Goal: Task Accomplishment & Management: Manage account settings

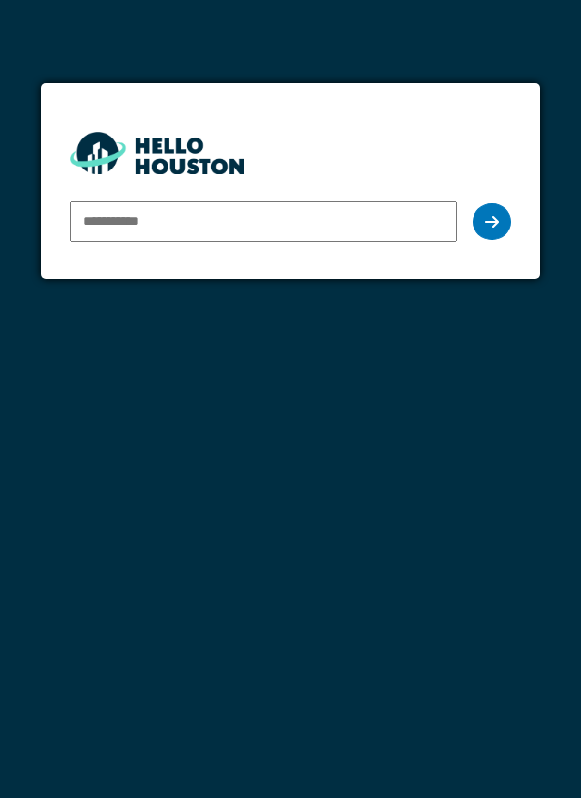
type input "**********"
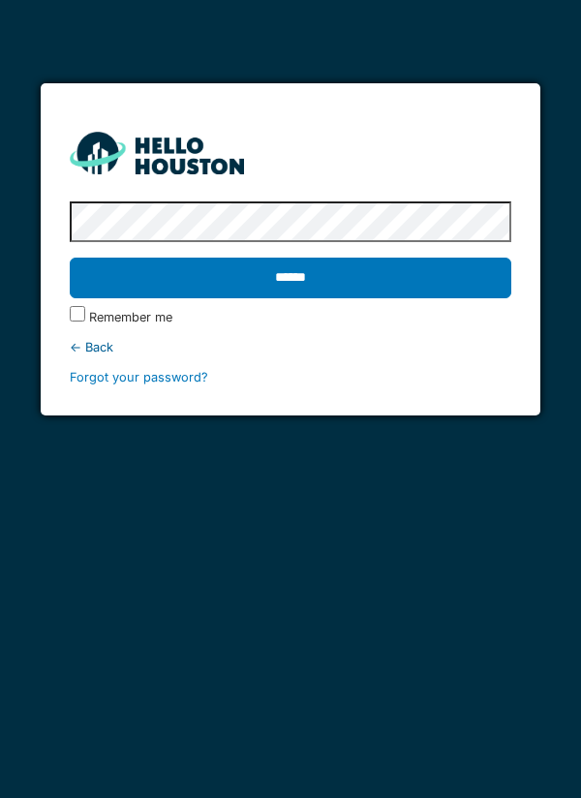
click at [448, 273] on input "******" at bounding box center [291, 278] width 443 height 41
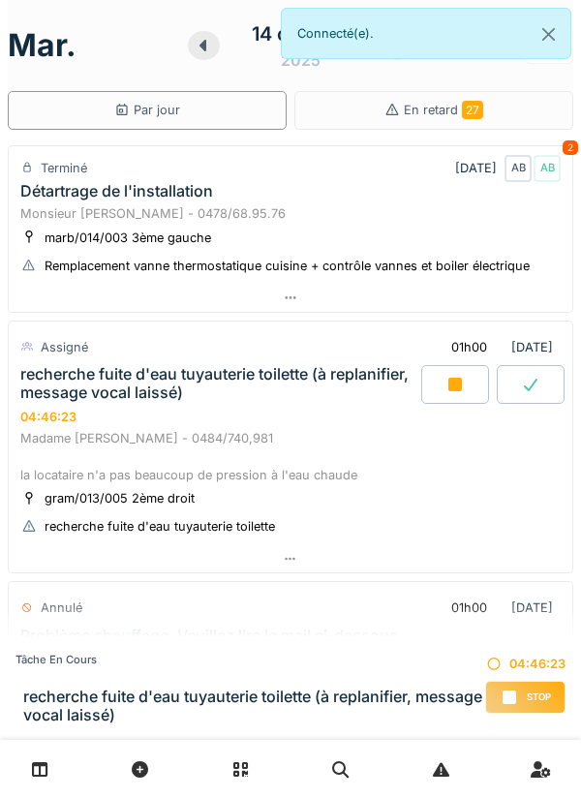
click at [467, 393] on div at bounding box center [455, 384] width 68 height 39
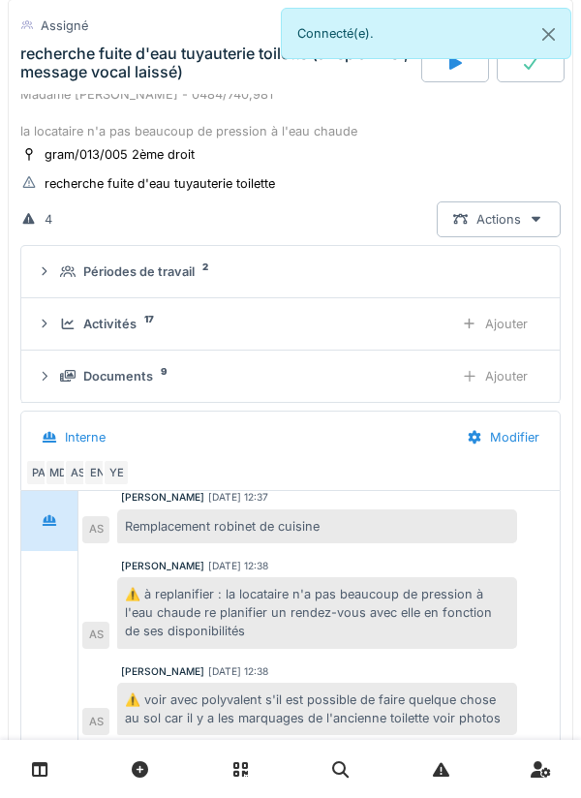
scroll to position [324, 0]
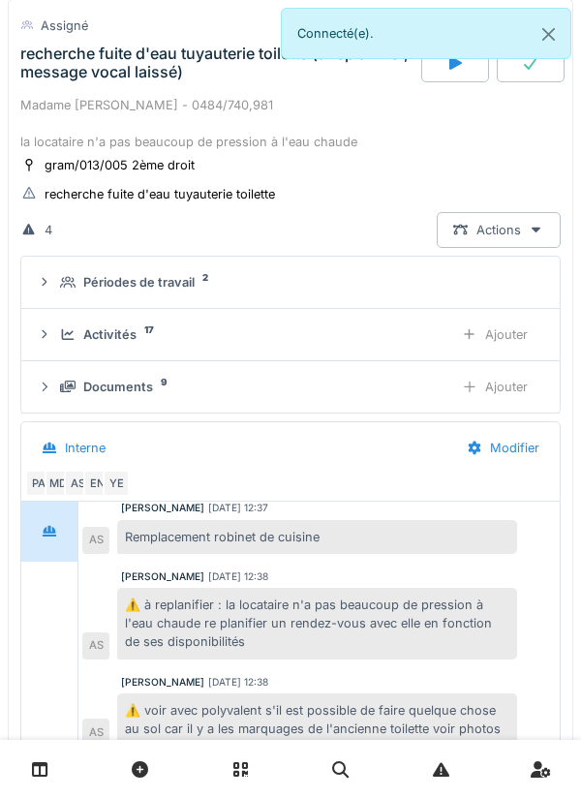
click at [388, 329] on div "Activités 17" at bounding box center [249, 335] width 378 height 18
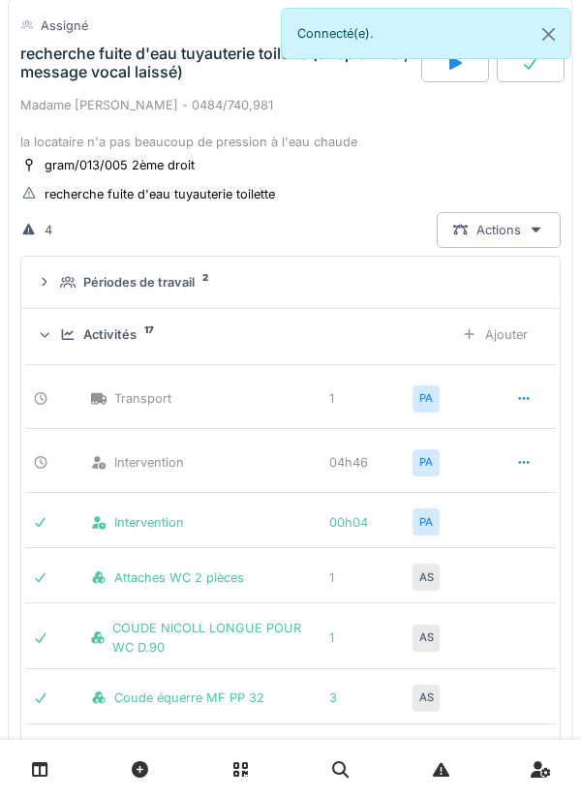
click at [524, 461] on icon at bounding box center [523, 462] width 11 height 3
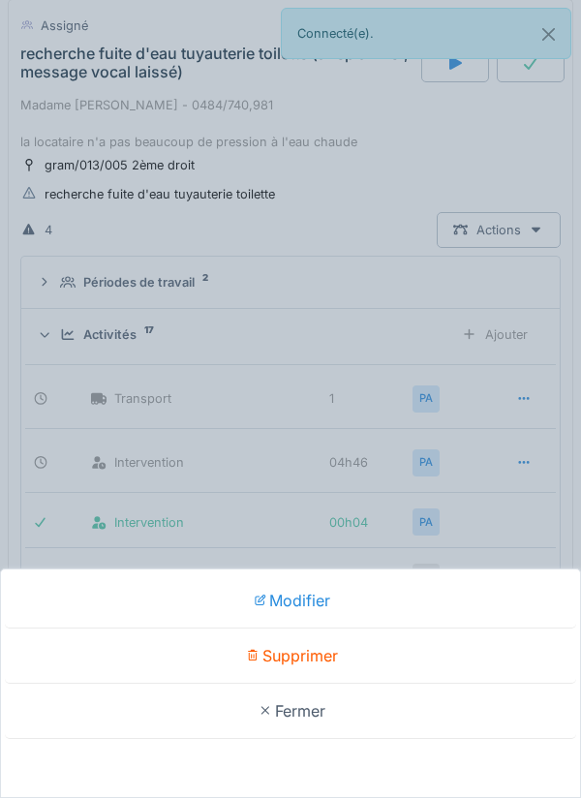
click at [446, 641] on div "Supprimer" at bounding box center [291, 656] width 572 height 55
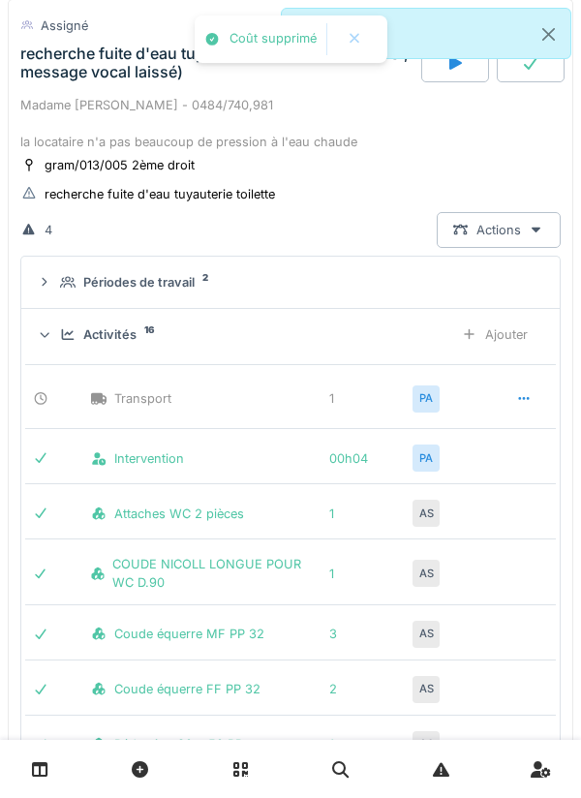
click at [519, 330] on div "Ajouter" at bounding box center [495, 335] width 99 height 36
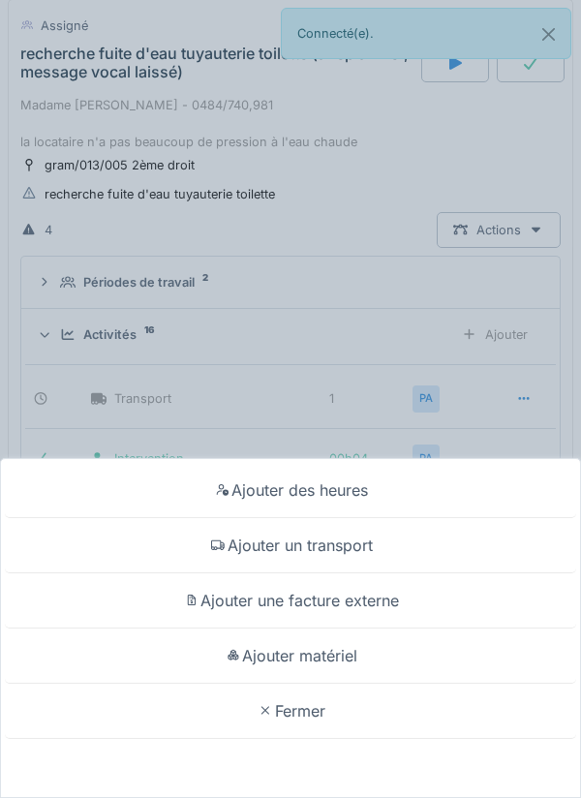
click at [437, 486] on div "Ajouter des heures" at bounding box center [291, 490] width 572 height 55
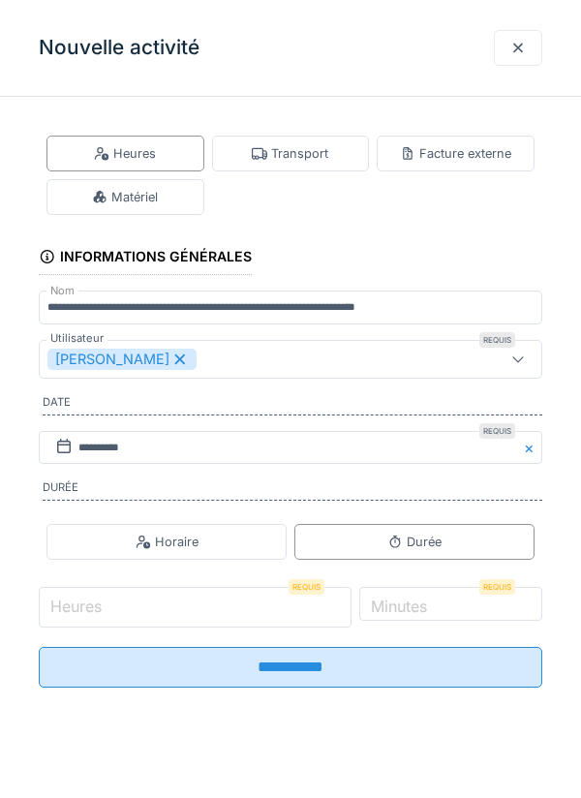
click at [266, 606] on input "Heures" at bounding box center [195, 607] width 313 height 41
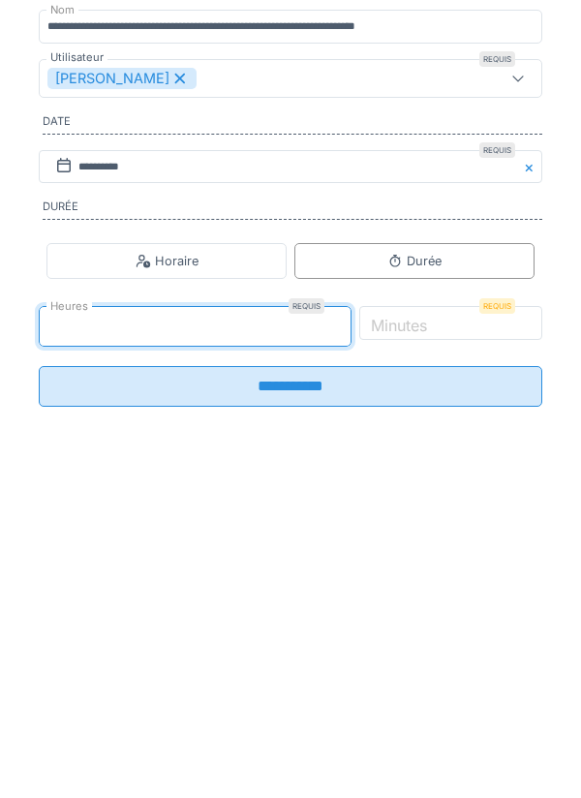
type input "*"
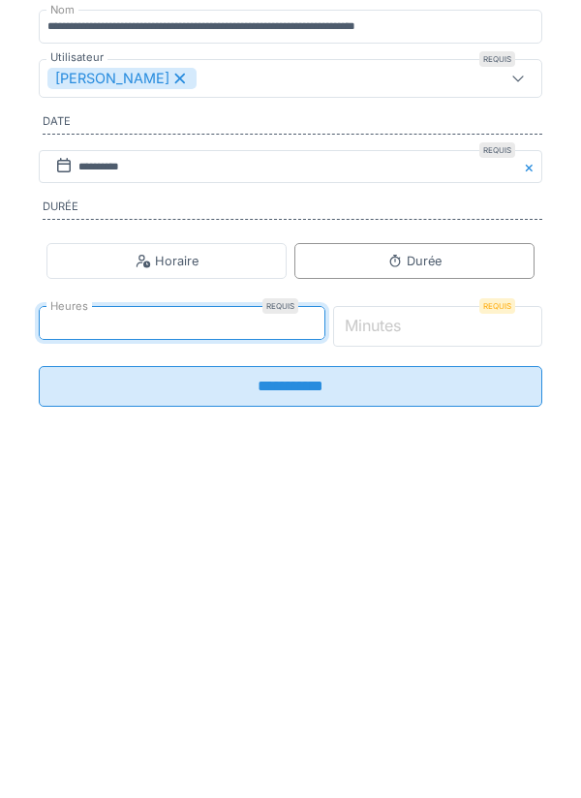
click at [471, 616] on input "*" at bounding box center [438, 607] width 210 height 41
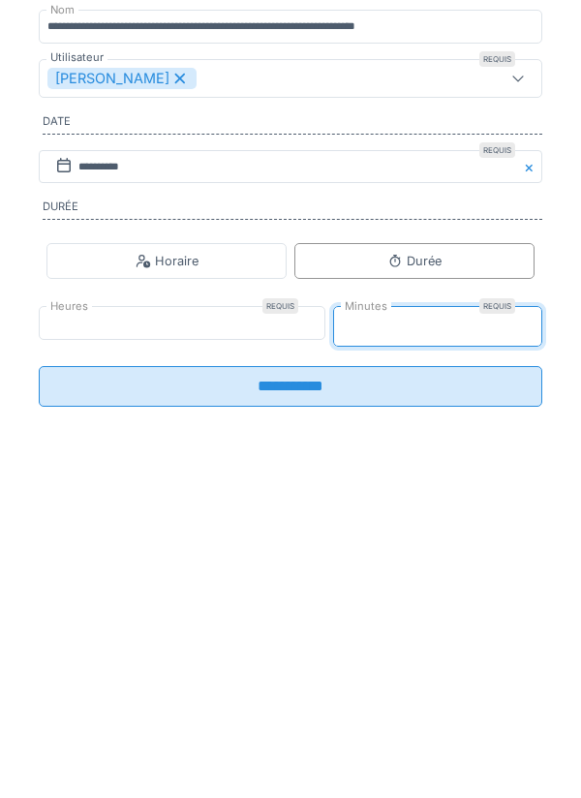
type input "**"
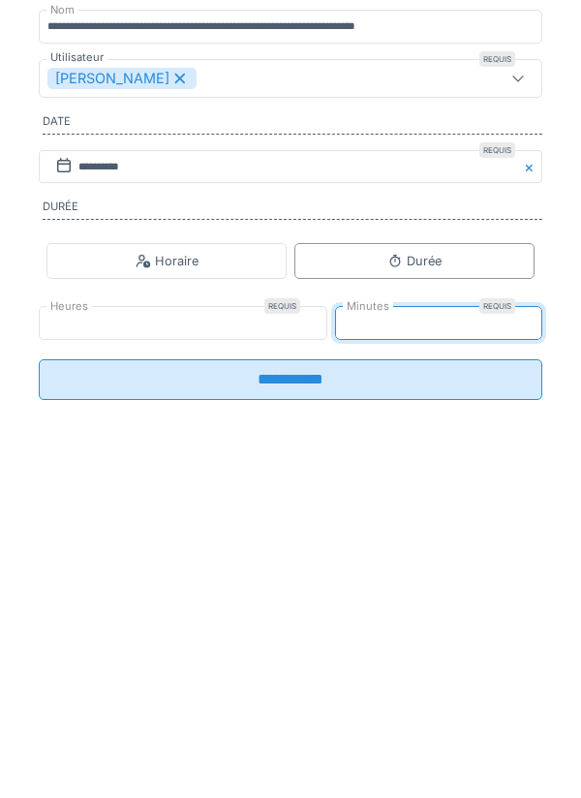
click at [365, 673] on input "**********" at bounding box center [291, 660] width 504 height 41
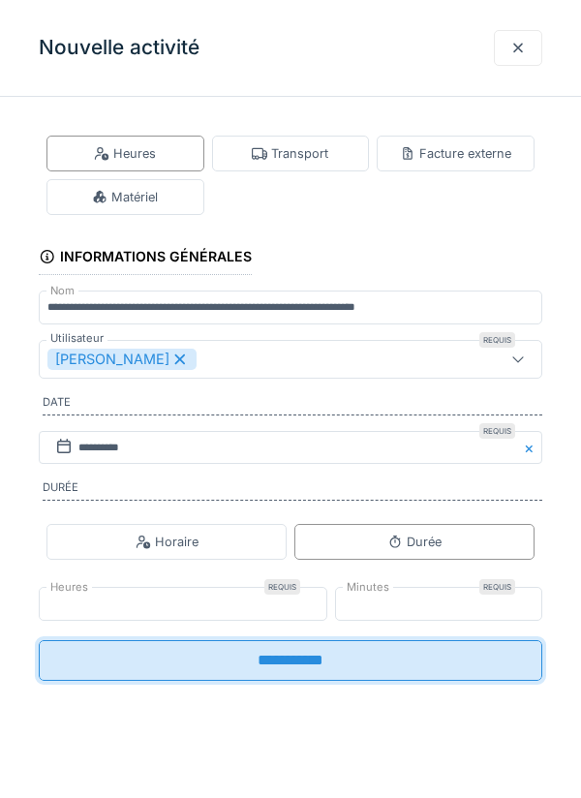
click at [369, 665] on input "**********" at bounding box center [291, 660] width 504 height 41
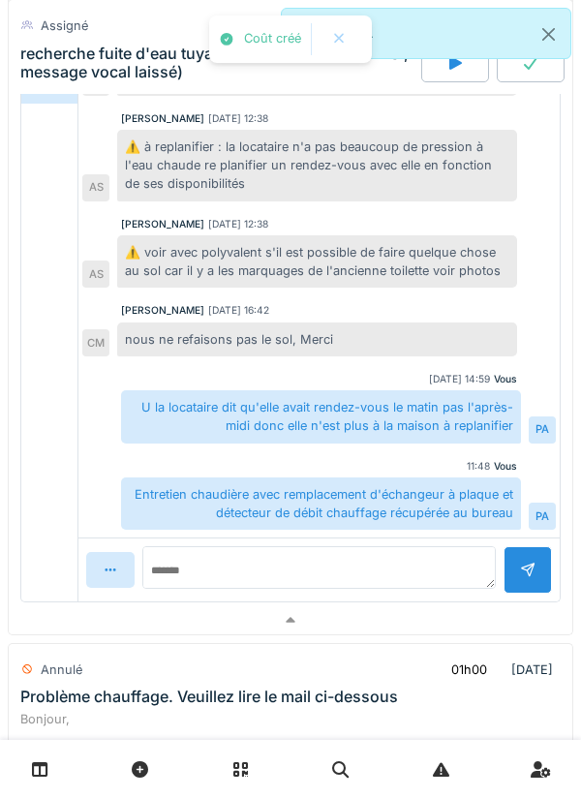
click at [403, 609] on div at bounding box center [291, 620] width 564 height 28
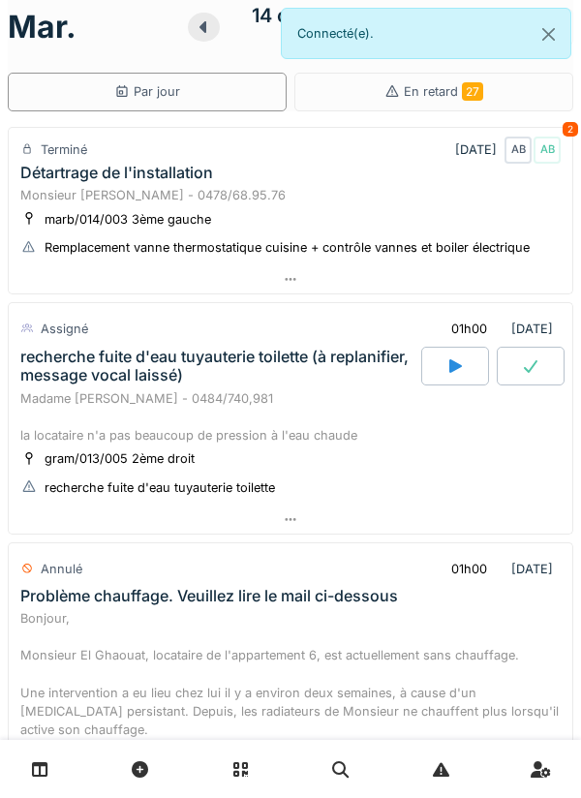
scroll to position [0, 0]
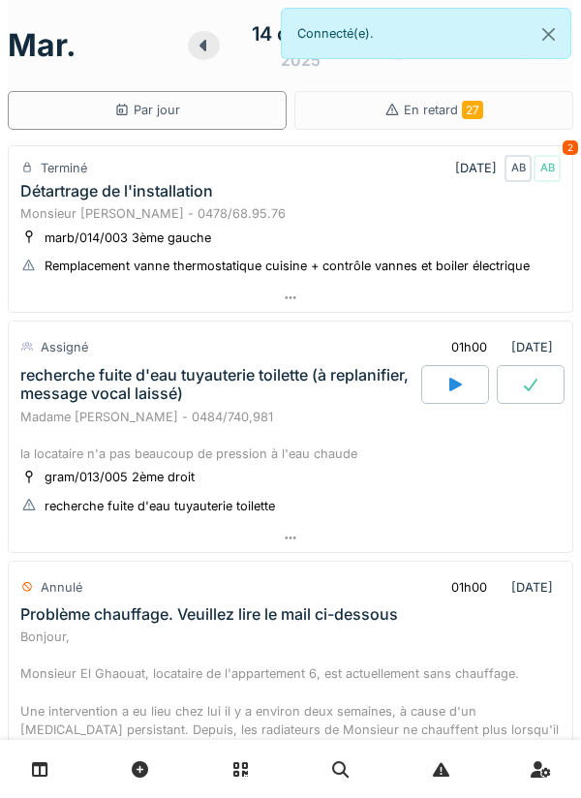
click at [444, 293] on div at bounding box center [291, 298] width 564 height 28
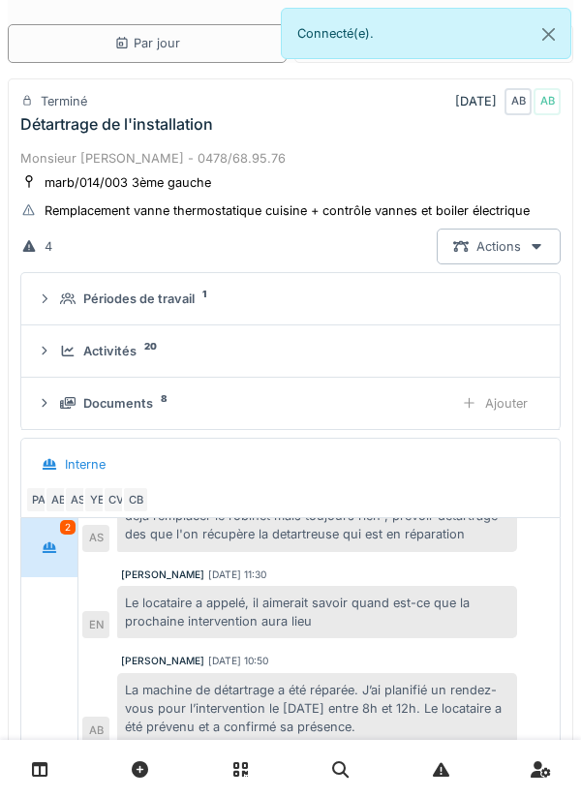
scroll to position [68, 0]
click at [376, 356] on div "Activités 20" at bounding box center [298, 350] width 477 height 18
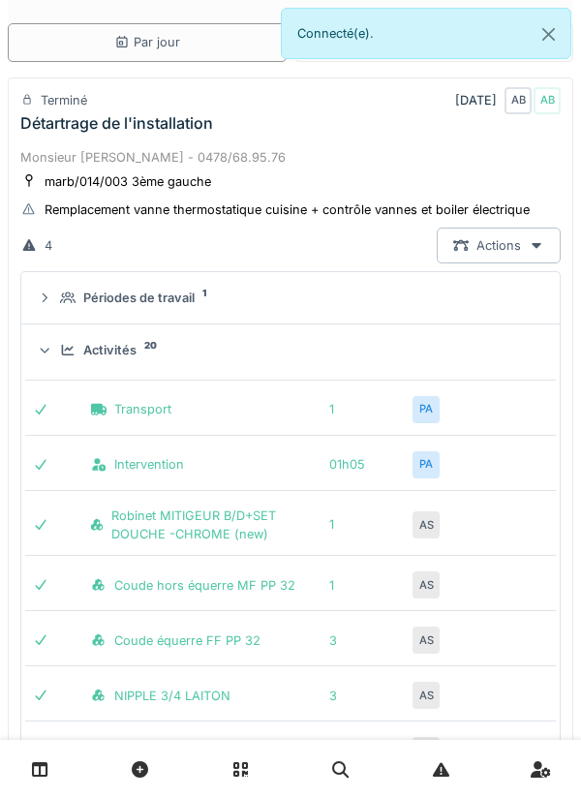
click at [489, 357] on div "Activités 20" at bounding box center [298, 350] width 477 height 18
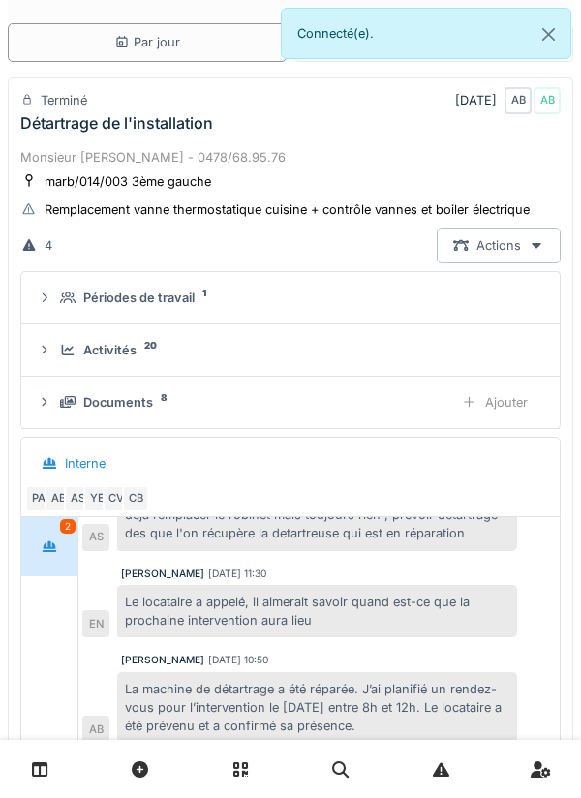
scroll to position [414, 0]
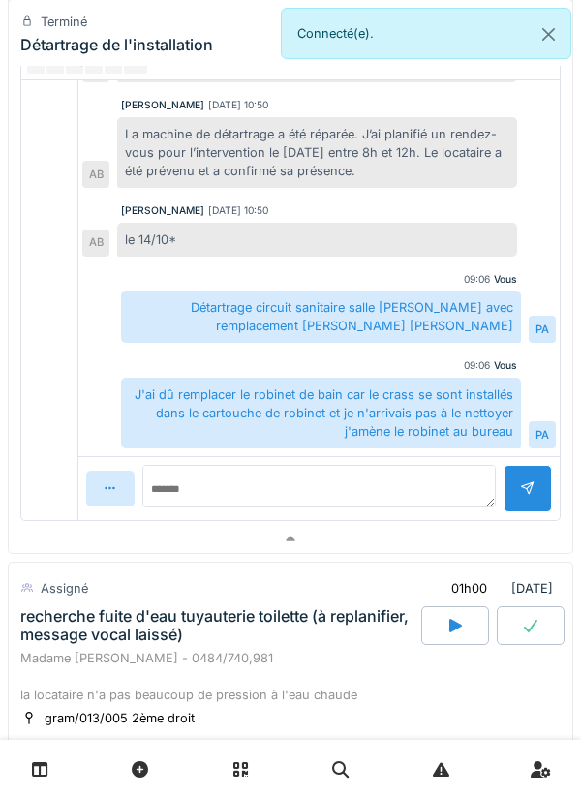
click at [345, 543] on div at bounding box center [291, 539] width 564 height 28
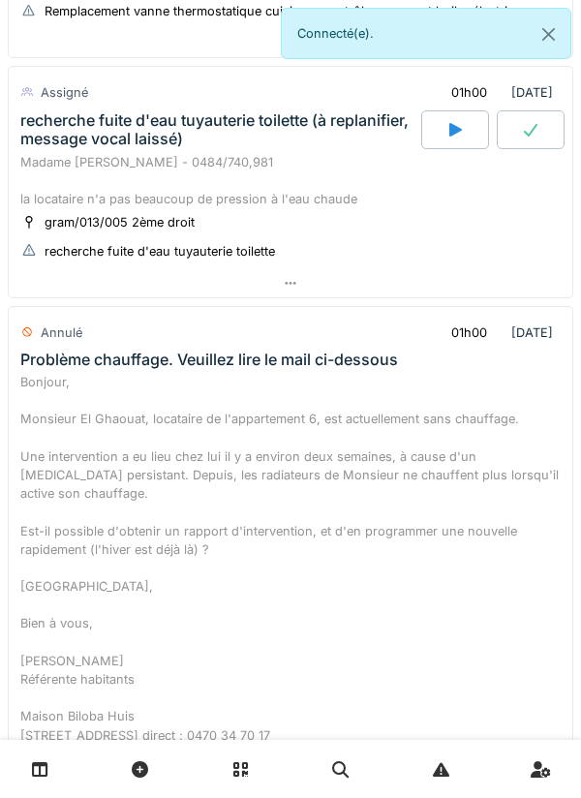
scroll to position [0, 0]
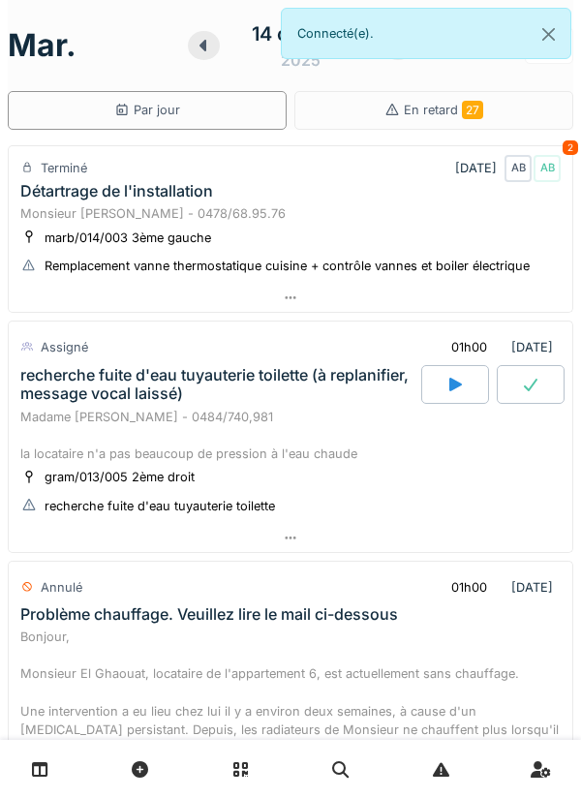
click at [354, 543] on div at bounding box center [291, 538] width 564 height 28
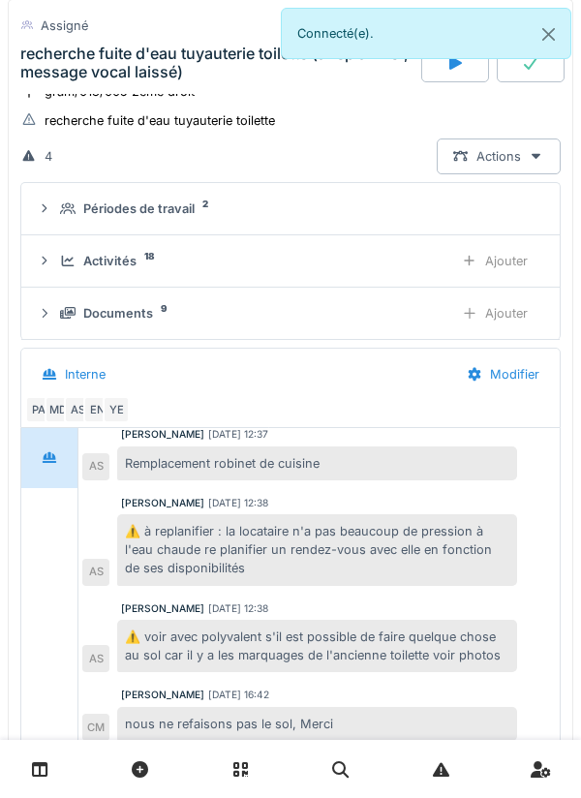
scroll to position [413, 0]
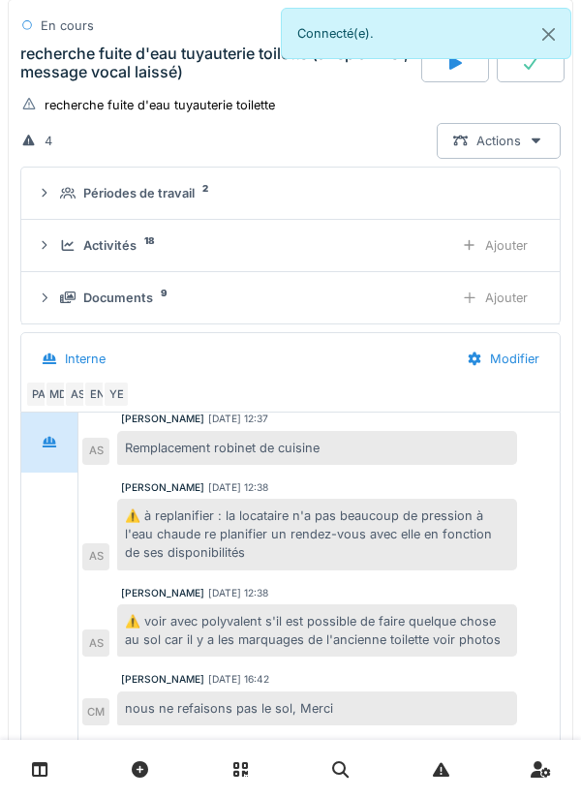
click at [355, 247] on div "Activités 18" at bounding box center [249, 245] width 378 height 18
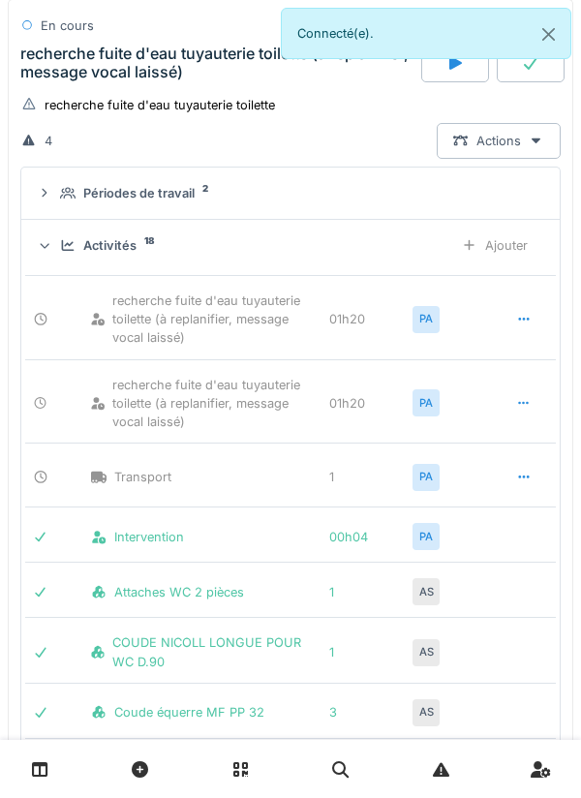
click at [521, 307] on div at bounding box center [524, 319] width 48 height 36
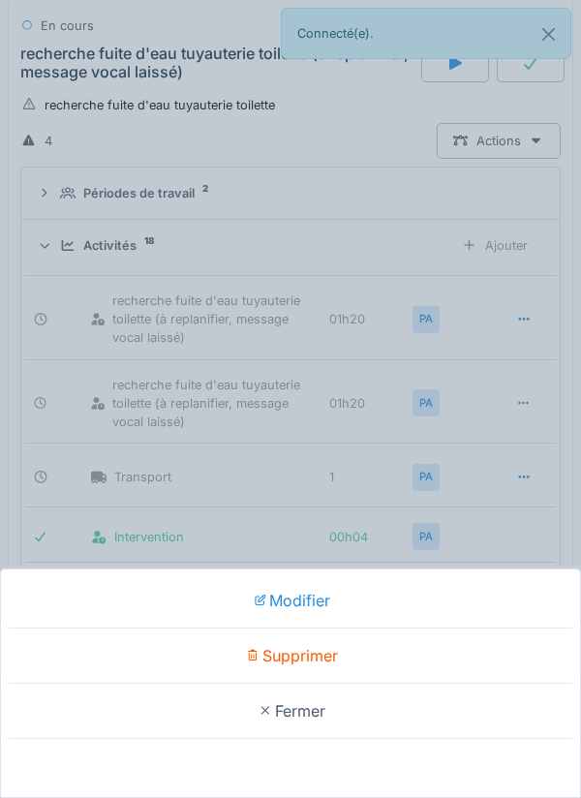
click at [436, 659] on div "Supprimer" at bounding box center [291, 656] width 572 height 55
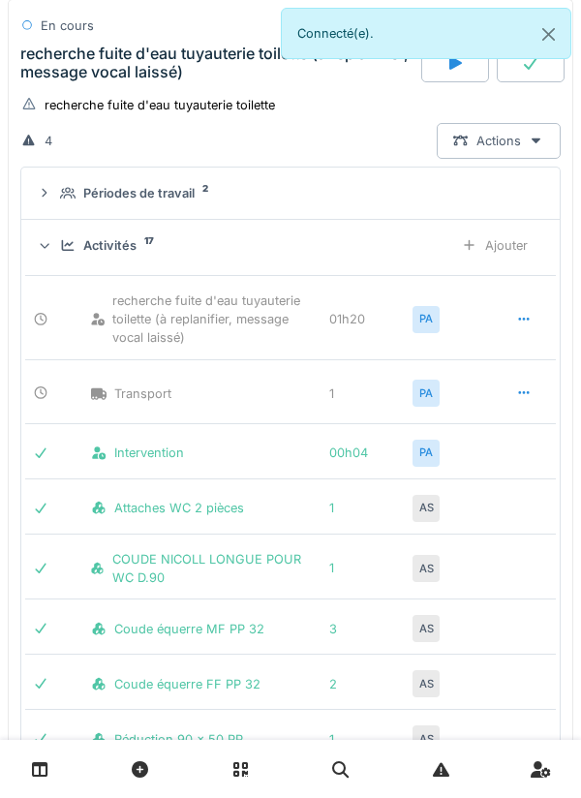
click at [523, 324] on icon at bounding box center [524, 319] width 16 height 13
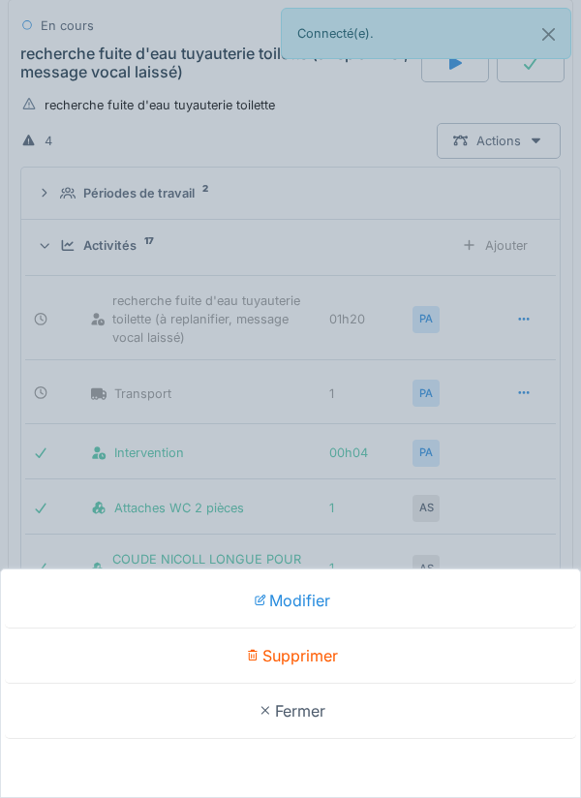
click at [425, 641] on div "Supprimer" at bounding box center [291, 656] width 572 height 55
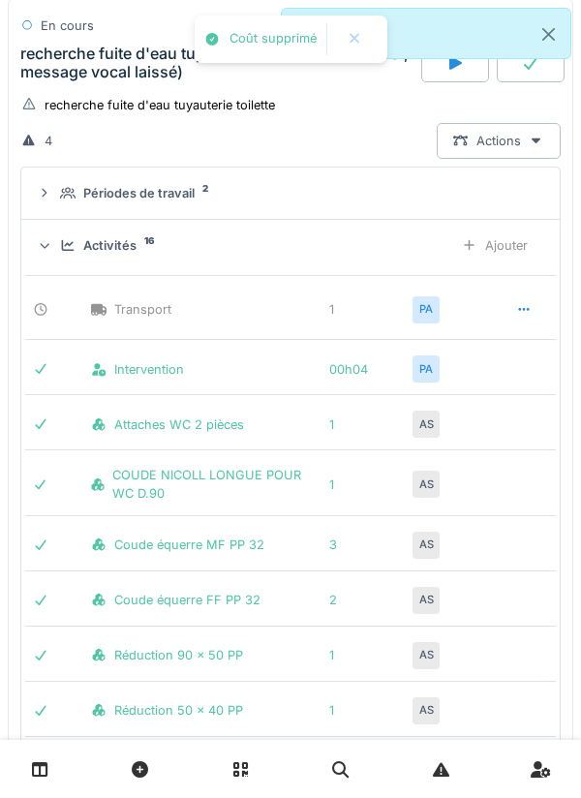
click at [510, 251] on div "Ajouter" at bounding box center [495, 246] width 99 height 36
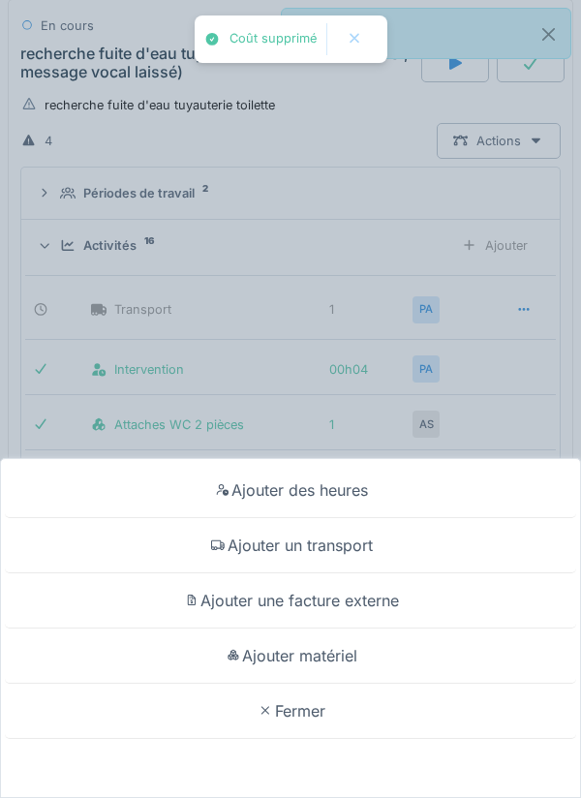
click at [388, 501] on div "Ajouter des heures" at bounding box center [291, 490] width 572 height 55
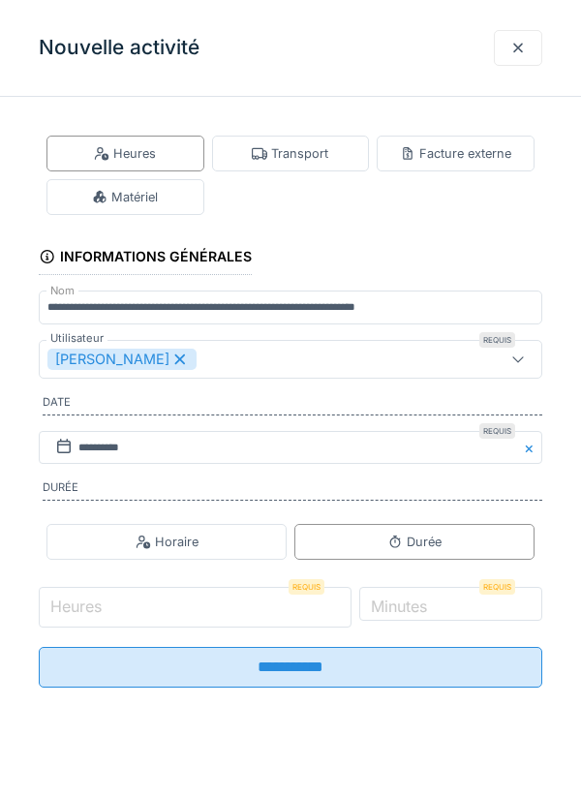
click at [225, 612] on input "Heures" at bounding box center [195, 607] width 313 height 41
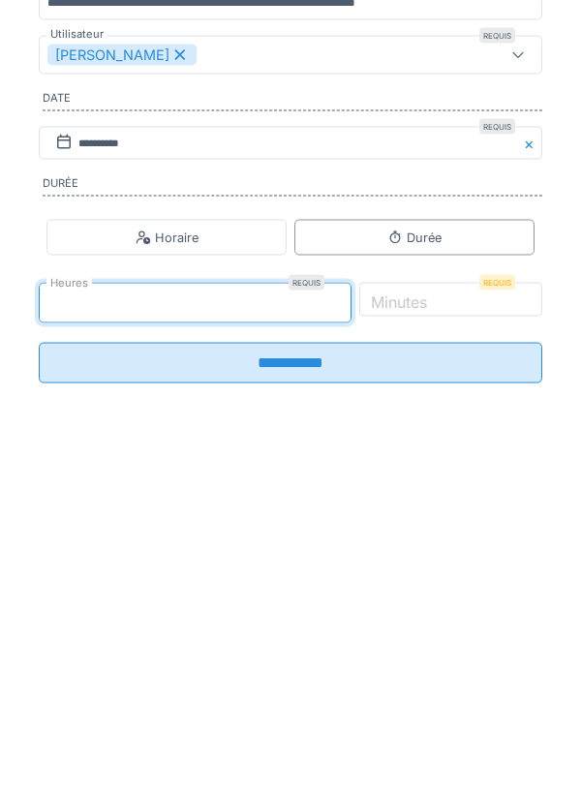
type input "*"
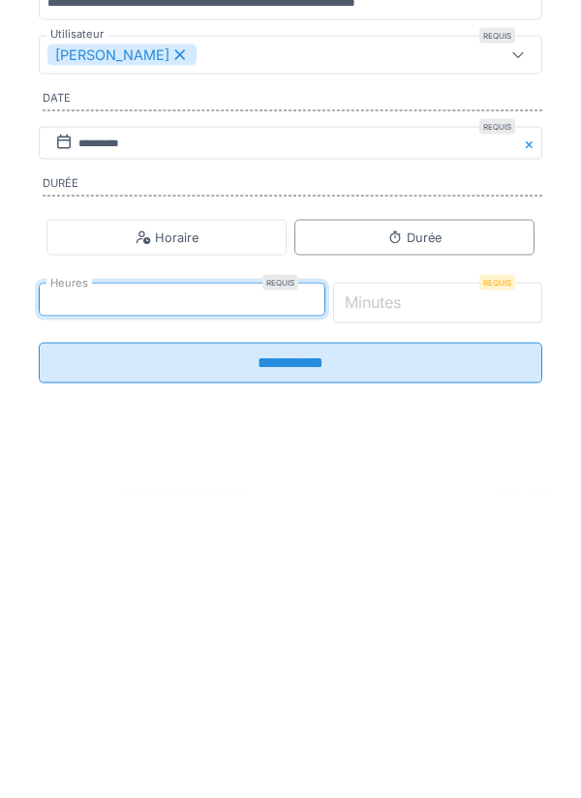
click at [477, 608] on input "*" at bounding box center [438, 607] width 210 height 41
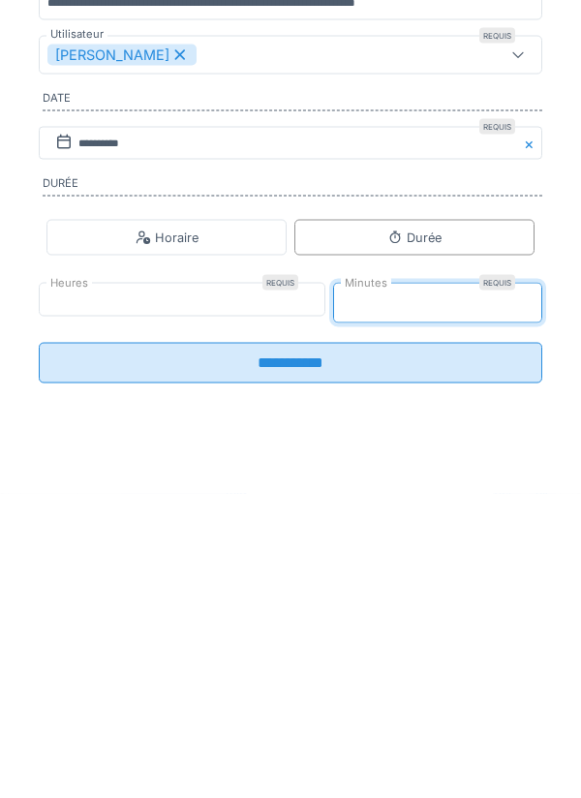
type input "**"
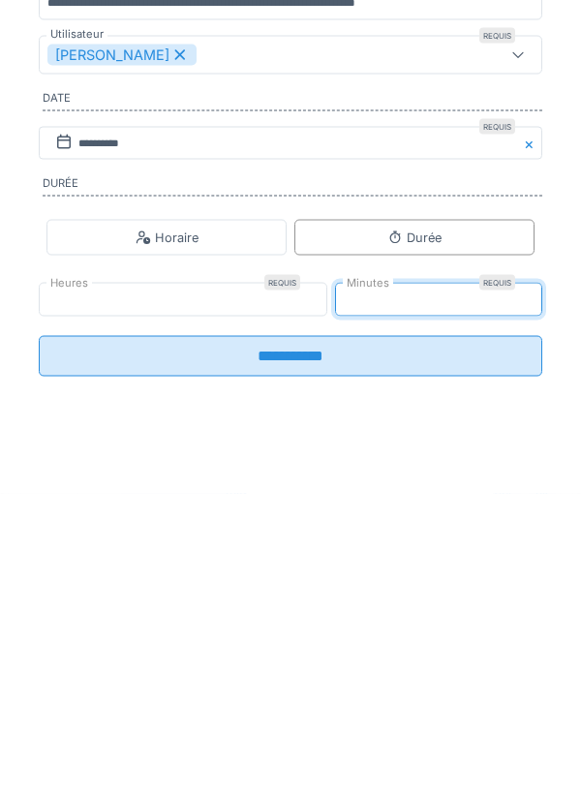
click at [387, 676] on input "**********" at bounding box center [291, 660] width 504 height 41
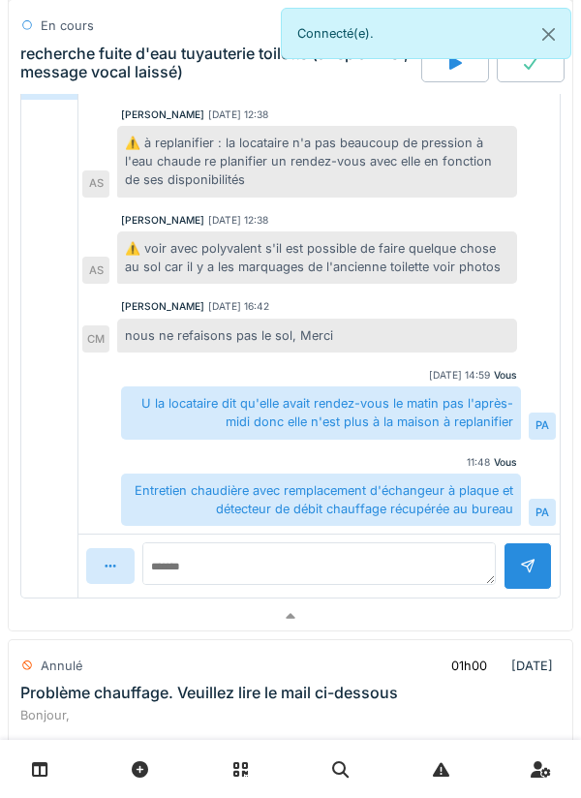
click at [341, 627] on div at bounding box center [291, 617] width 564 height 28
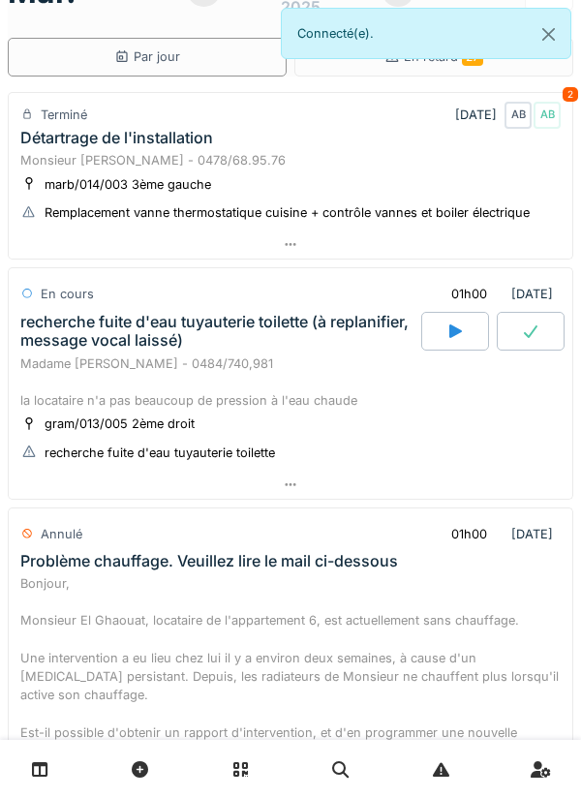
scroll to position [0, 0]
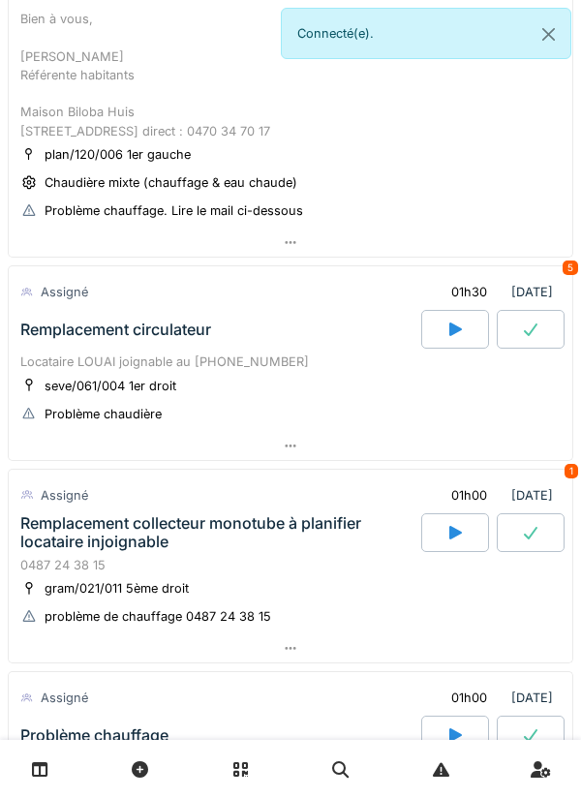
click at [353, 460] on div at bounding box center [291, 446] width 564 height 28
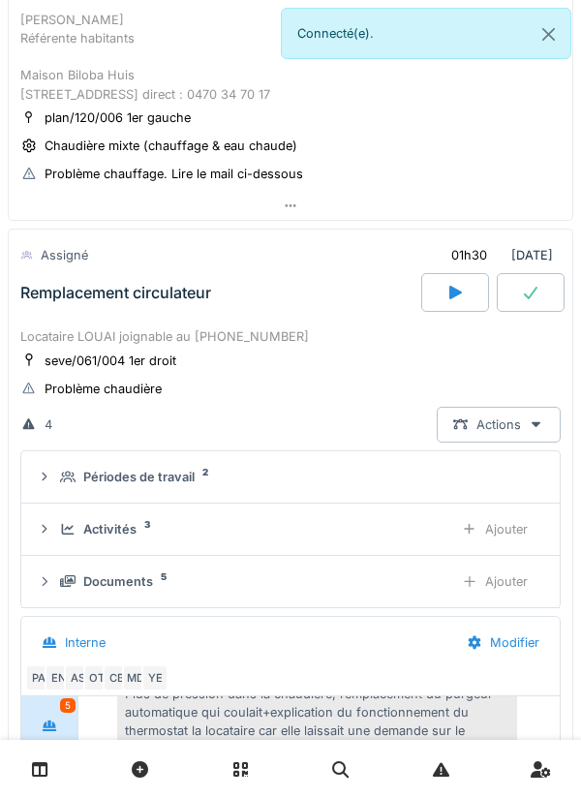
scroll to position [1085, 0]
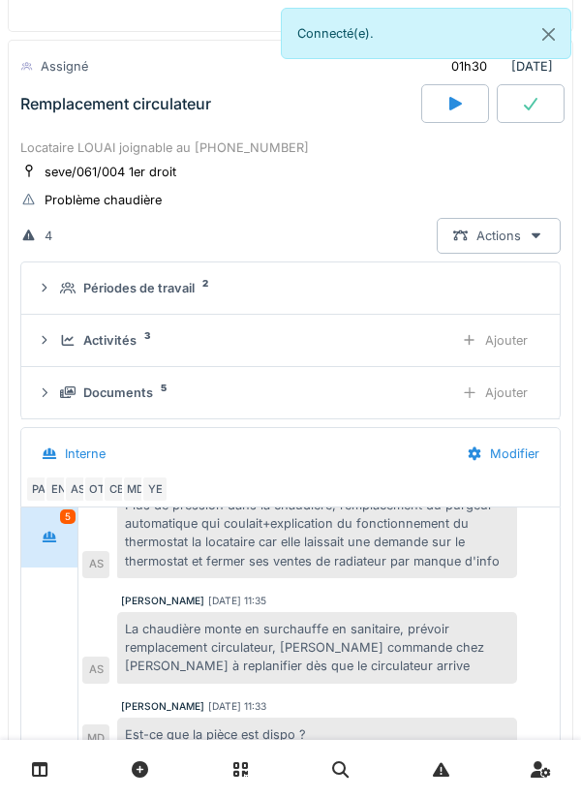
click at [285, 402] on div "Documents 5" at bounding box center [249, 393] width 378 height 18
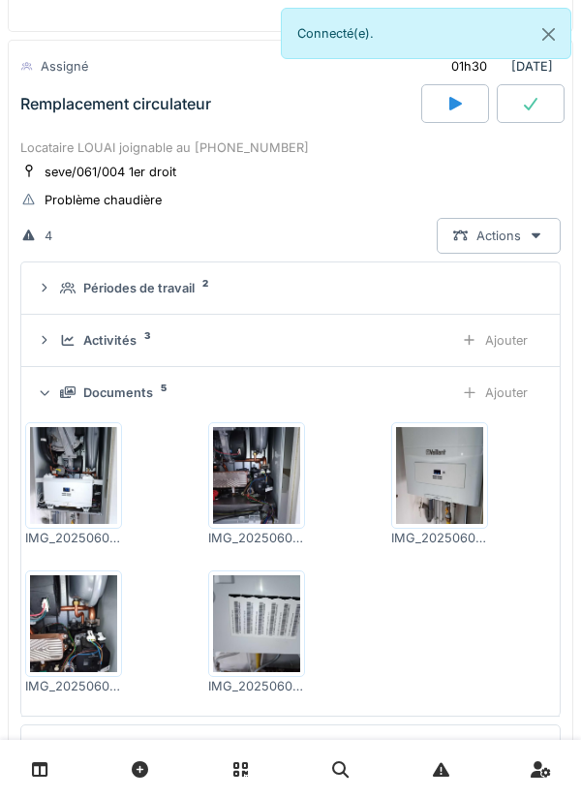
click at [320, 402] on div "Documents 5" at bounding box center [249, 393] width 378 height 18
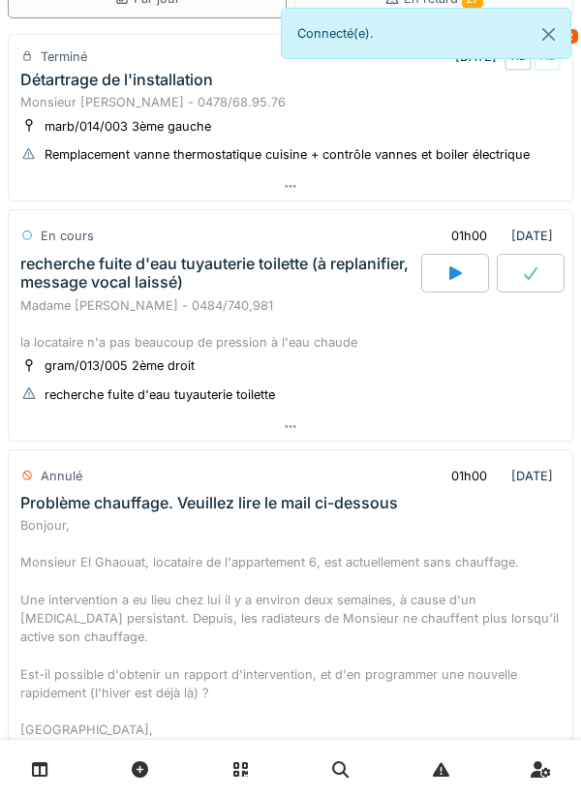
scroll to position [110, 0]
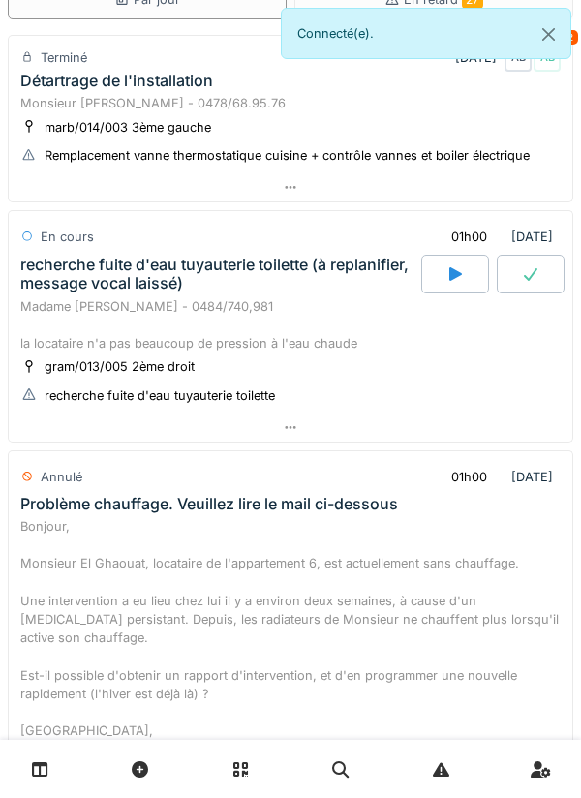
click at [516, 415] on div at bounding box center [291, 428] width 564 height 28
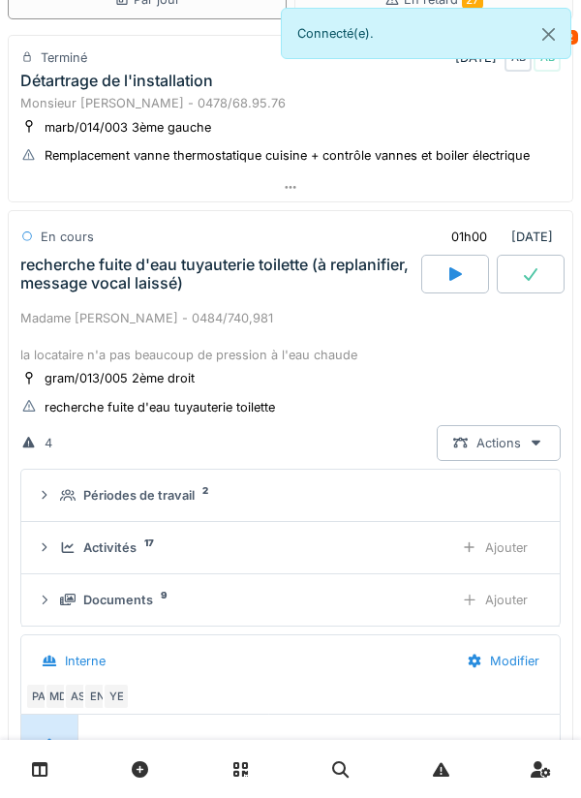
click at [516, 530] on div "Ajouter" at bounding box center [495, 548] width 99 height 36
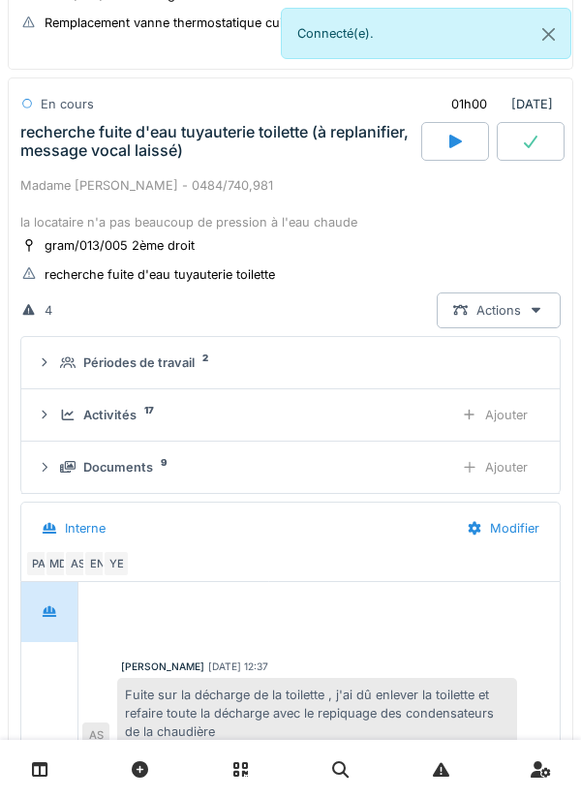
scroll to position [271, 0]
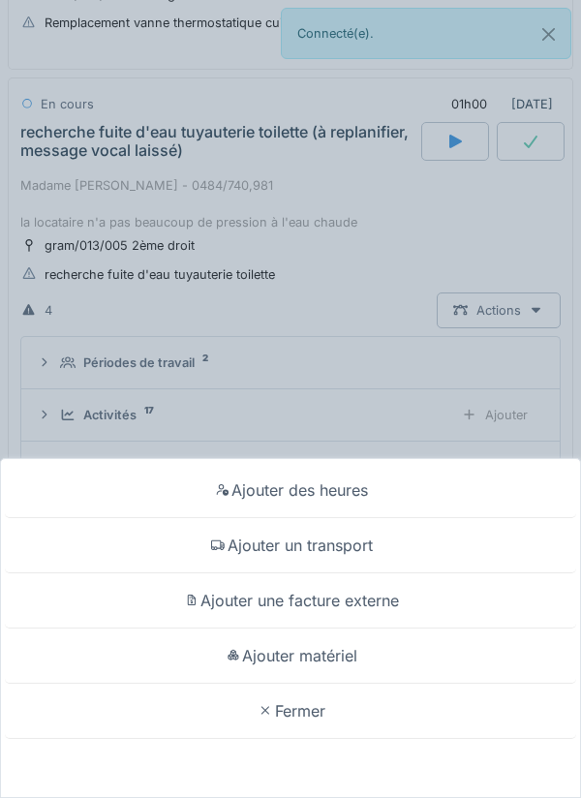
click at [469, 395] on div "Ajouter des heures Ajouter un transport Ajouter une facture externe Ajouter mat…" at bounding box center [290, 399] width 581 height 798
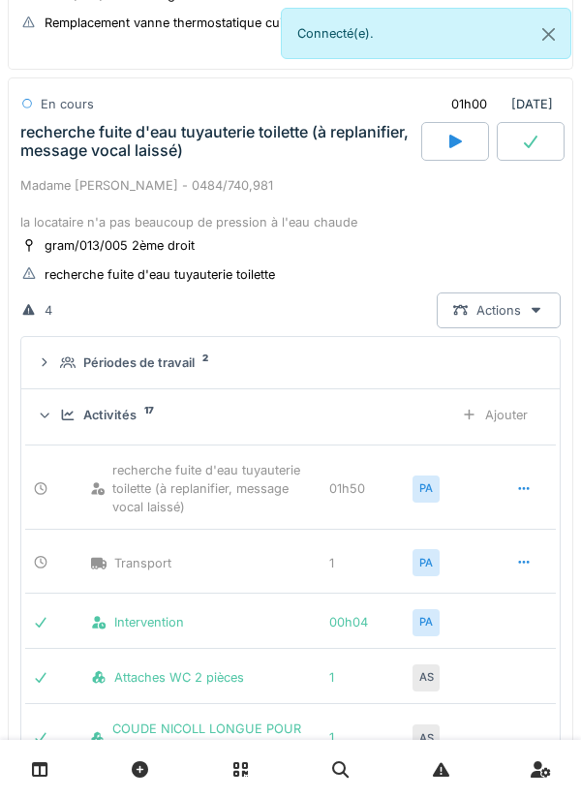
click at [357, 416] on div "Activités 17" at bounding box center [249, 415] width 378 height 18
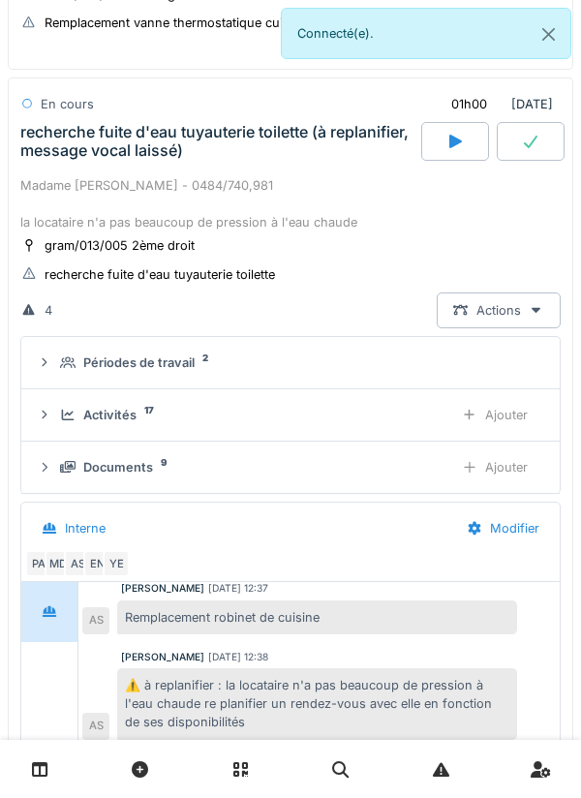
click at [385, 408] on div "Activités 17" at bounding box center [249, 415] width 378 height 18
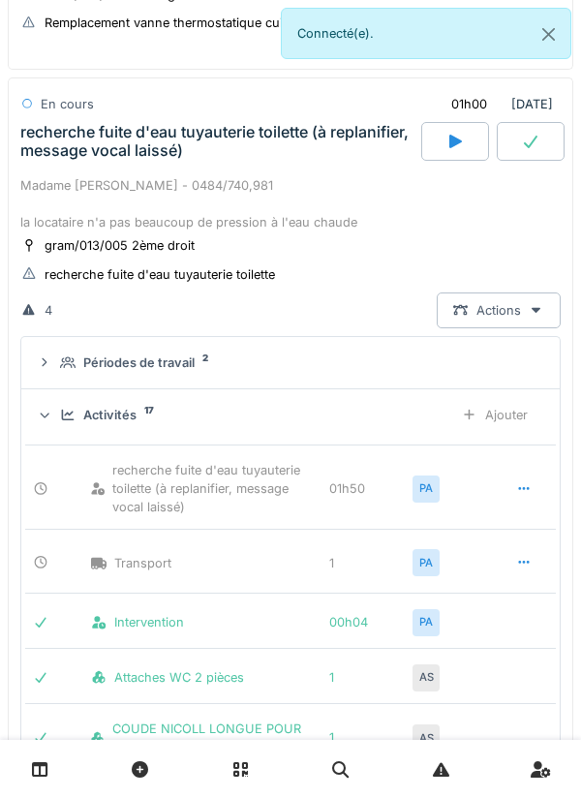
click at [402, 419] on div "Activités 17" at bounding box center [249, 415] width 378 height 18
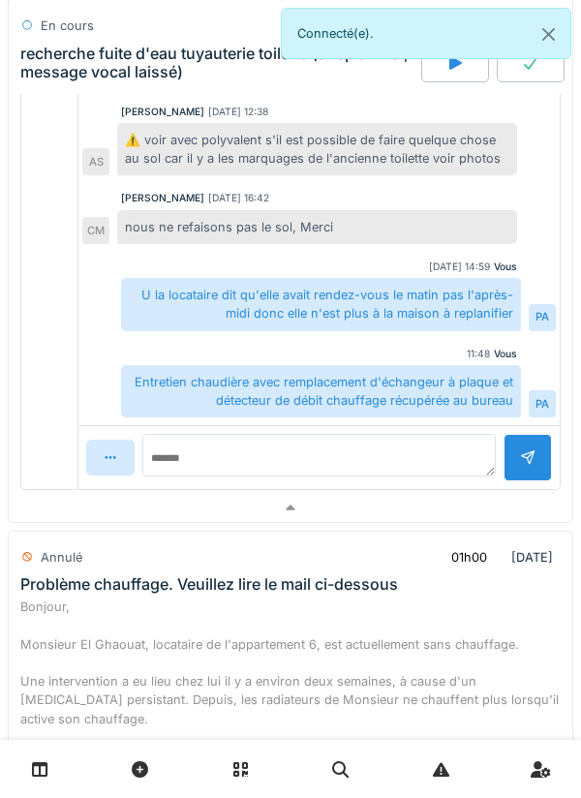
click at [358, 513] on div at bounding box center [291, 508] width 564 height 28
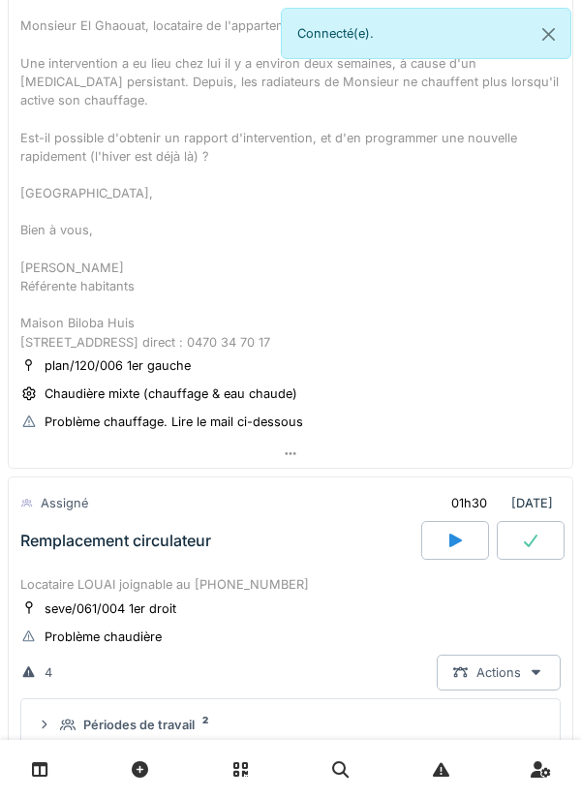
scroll to position [661, 0]
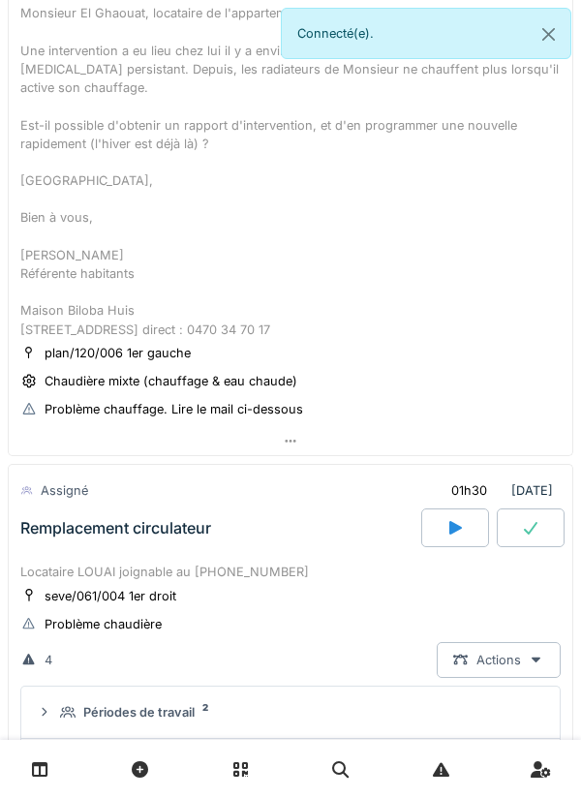
click at [150, 606] on div "seve/061/004 1er droit" at bounding box center [98, 596] width 157 height 20
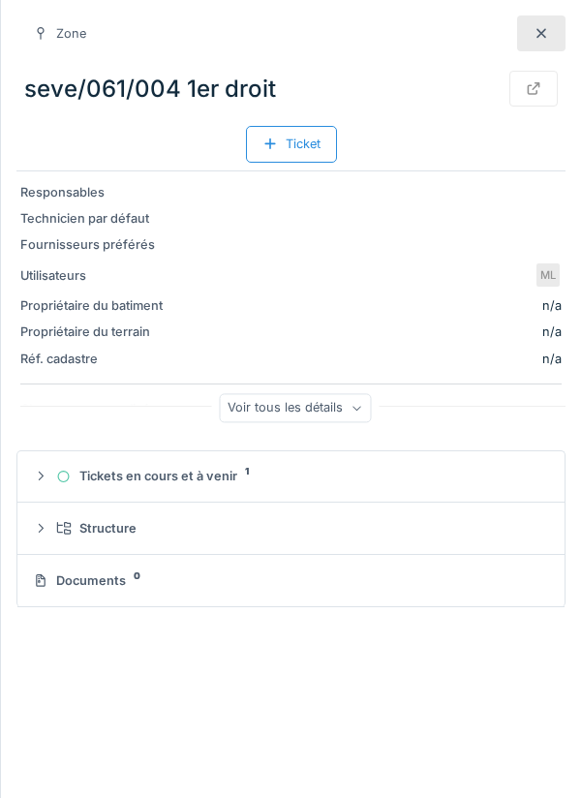
click at [529, 42] on div at bounding box center [541, 34] width 48 height 36
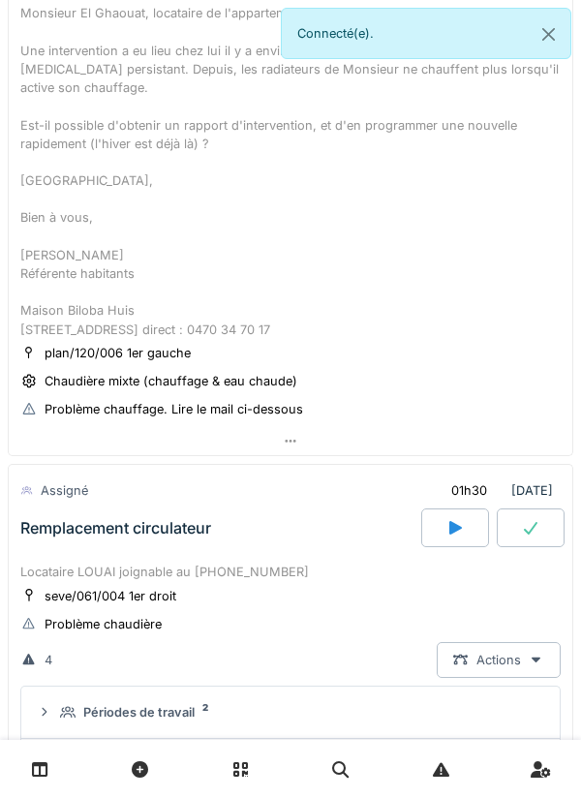
scroll to position [116, 0]
